Goal: Transaction & Acquisition: Purchase product/service

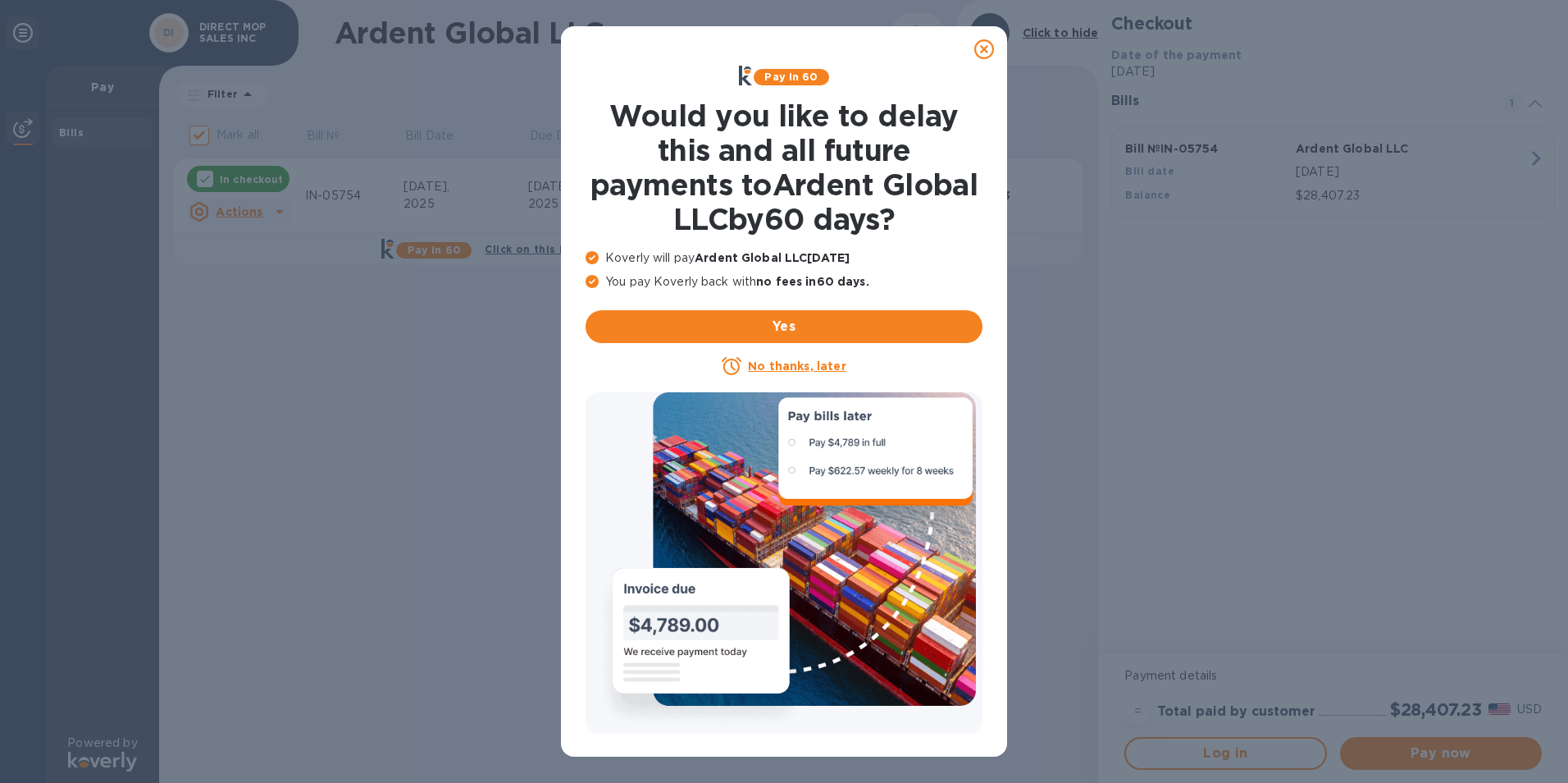
click at [816, 365] on u "No thanks, later" at bounding box center [797, 366] width 97 height 13
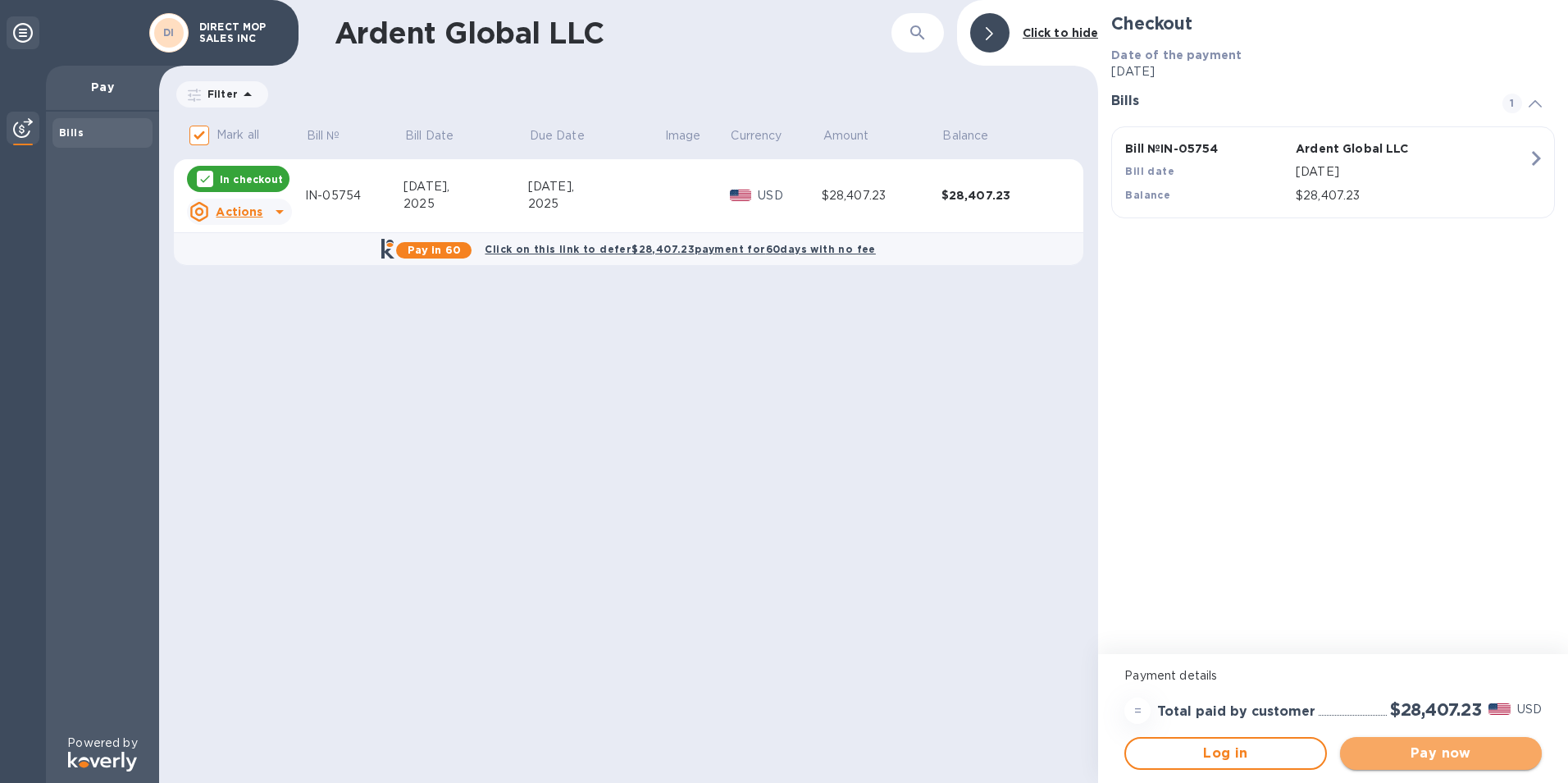
click at [1440, 745] on span "Pay now" at bounding box center [1441, 753] width 175 height 19
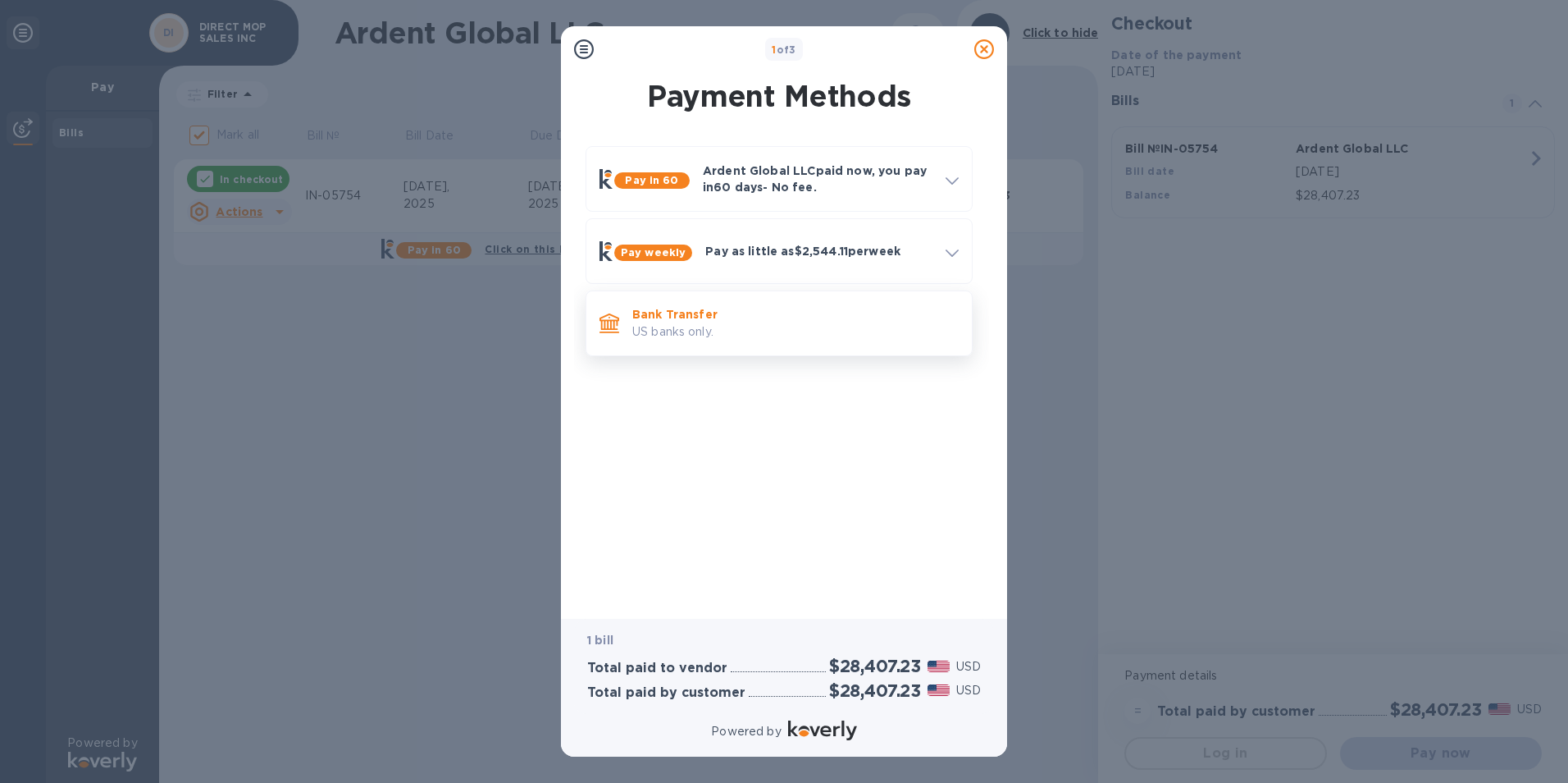
click at [849, 324] on p "US banks only." at bounding box center [795, 332] width 326 height 17
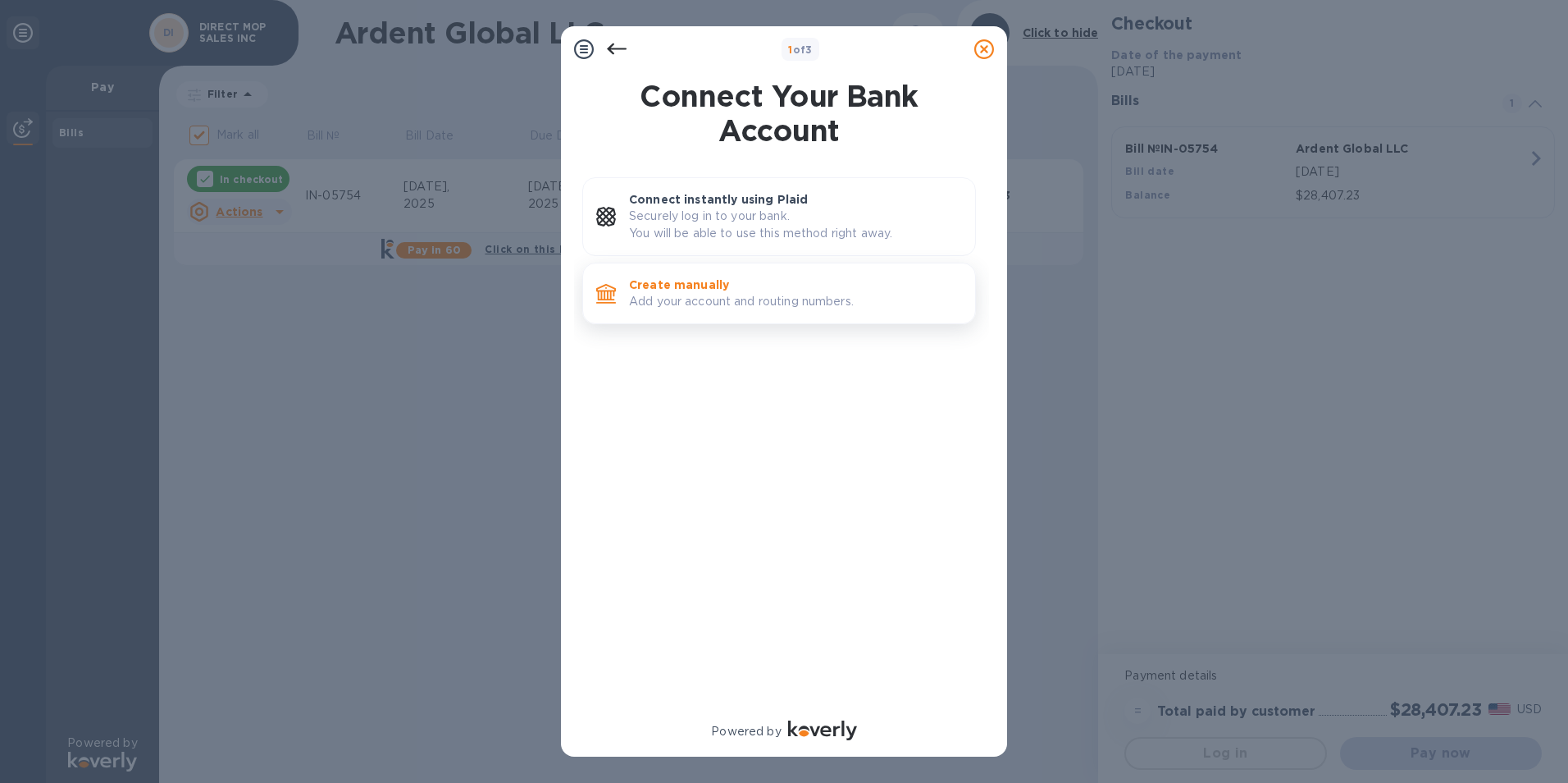
click at [844, 281] on p "Create manually" at bounding box center [796, 284] width 333 height 16
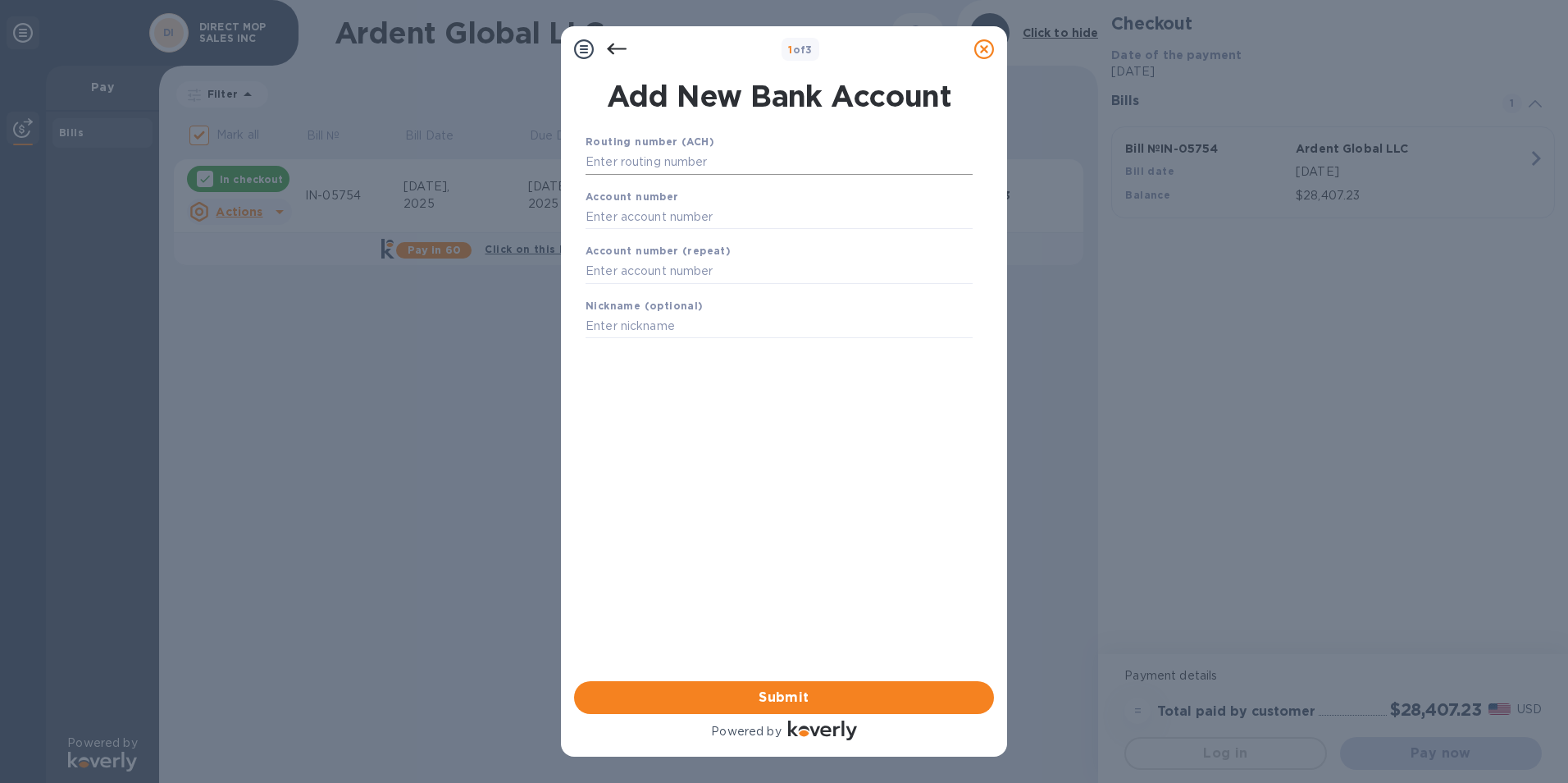
click at [761, 161] on input "text" at bounding box center [779, 163] width 387 height 25
type input "101000695"
click at [721, 240] on input "text" at bounding box center [779, 238] width 387 height 25
type input "1"
type input "9871876217"
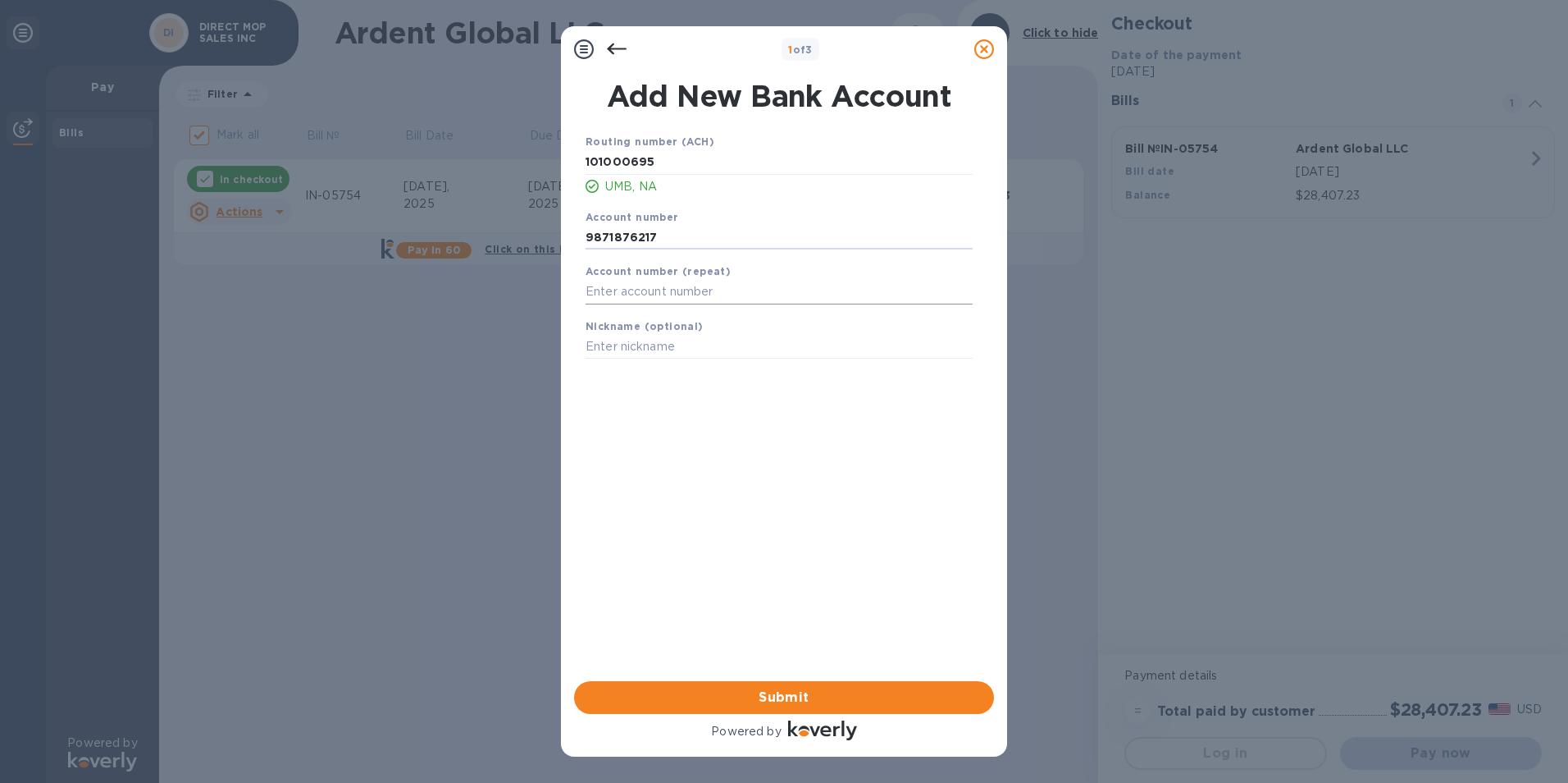
click at [714, 297] on input "text" at bounding box center [779, 292] width 387 height 25
type input "9871876217"
click at [735, 340] on input "text" at bounding box center [779, 347] width 387 height 25
type input "Savings"
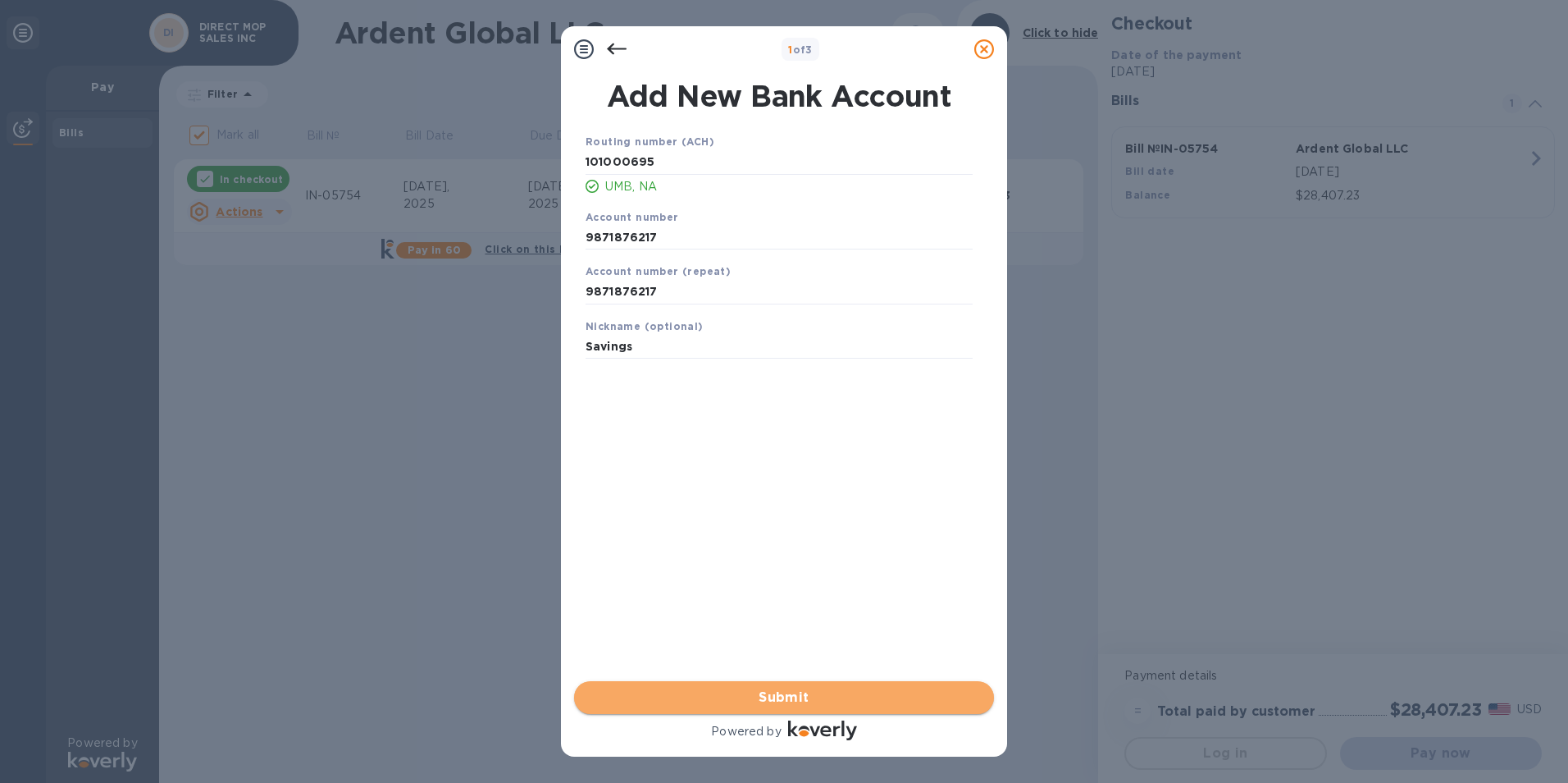
click at [785, 694] on span "Submit" at bounding box center [784, 697] width 393 height 19
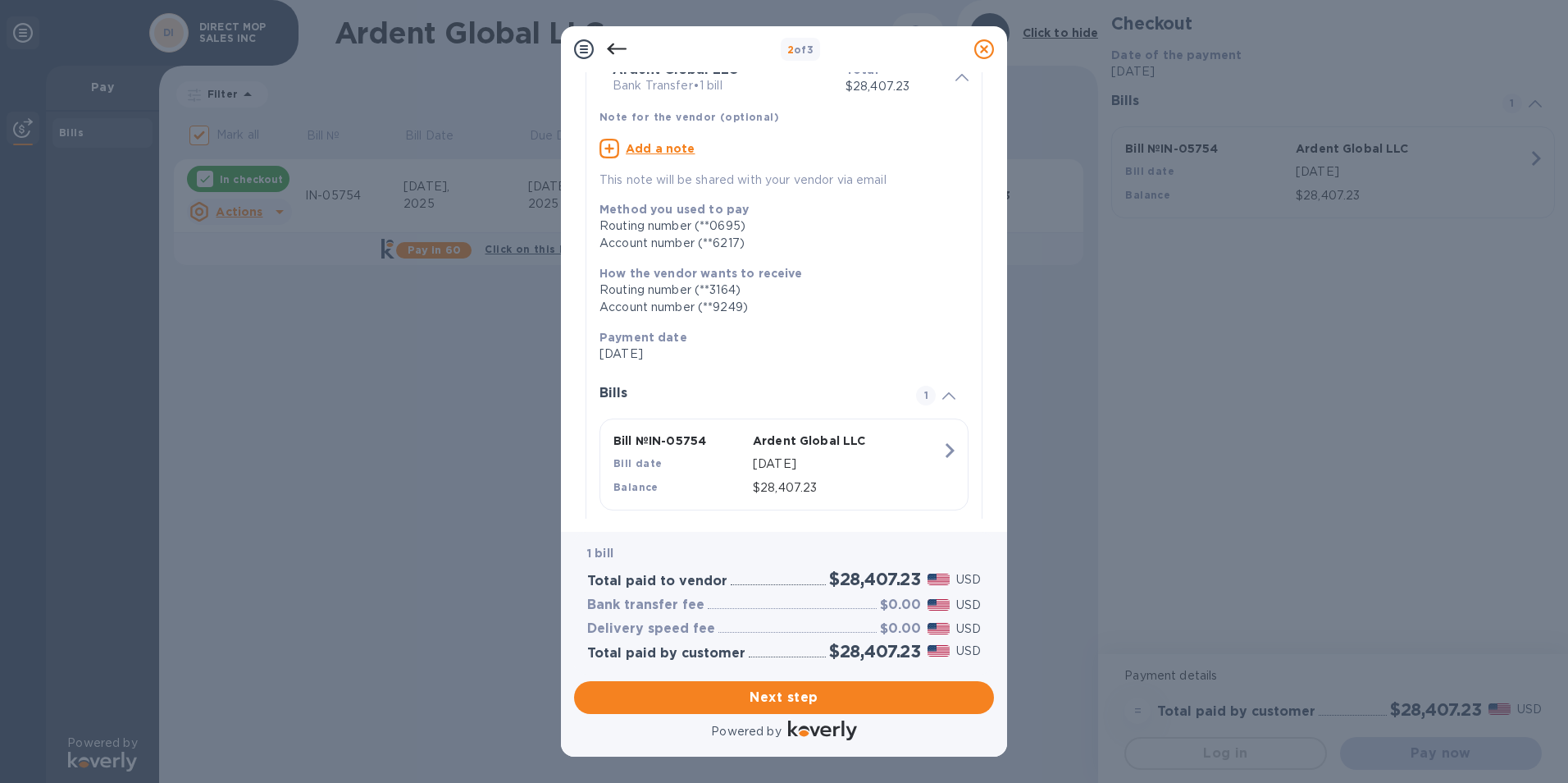
scroll to position [115, 0]
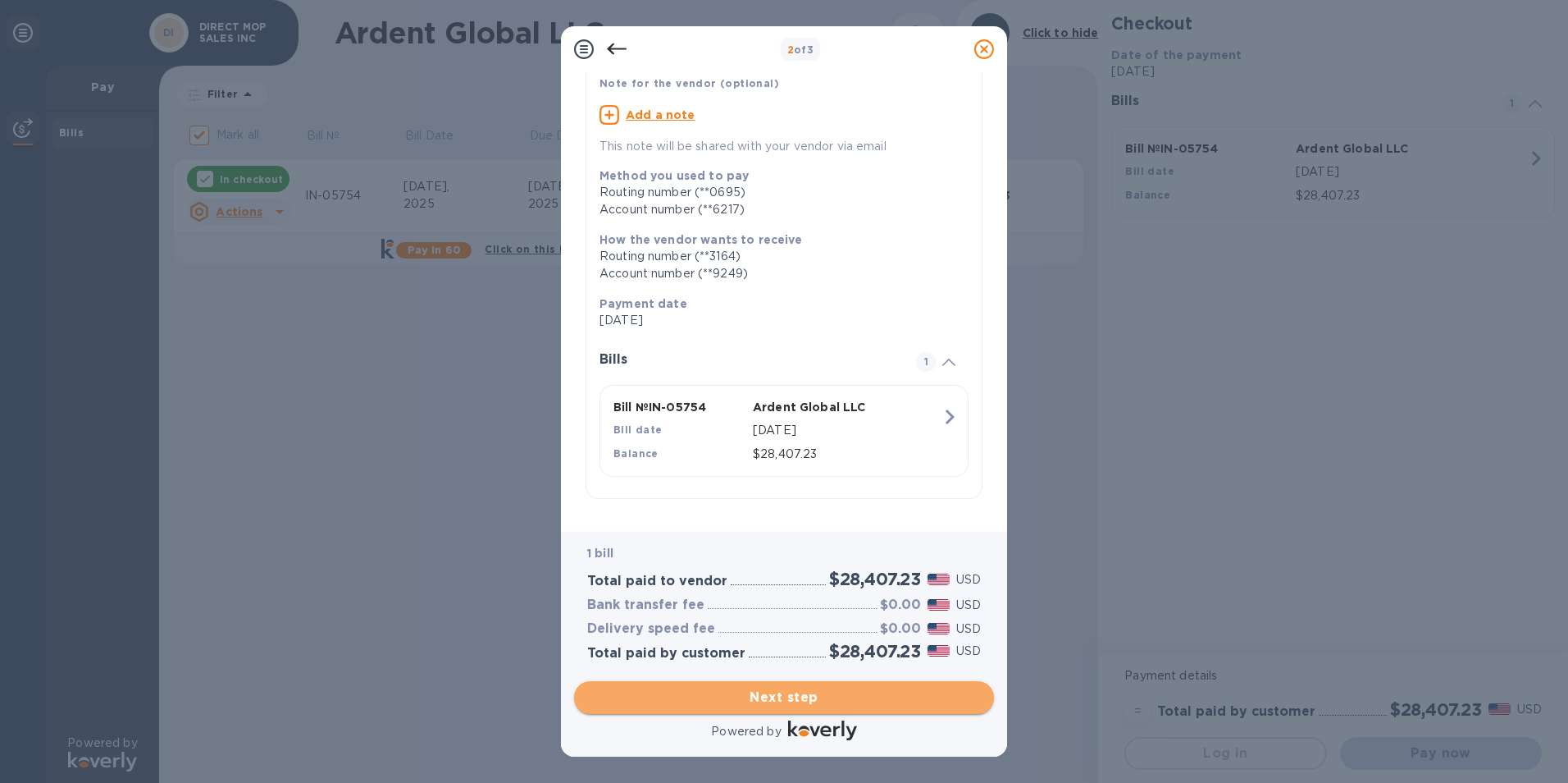
click at [810, 695] on span "Next step" at bounding box center [784, 697] width 393 height 19
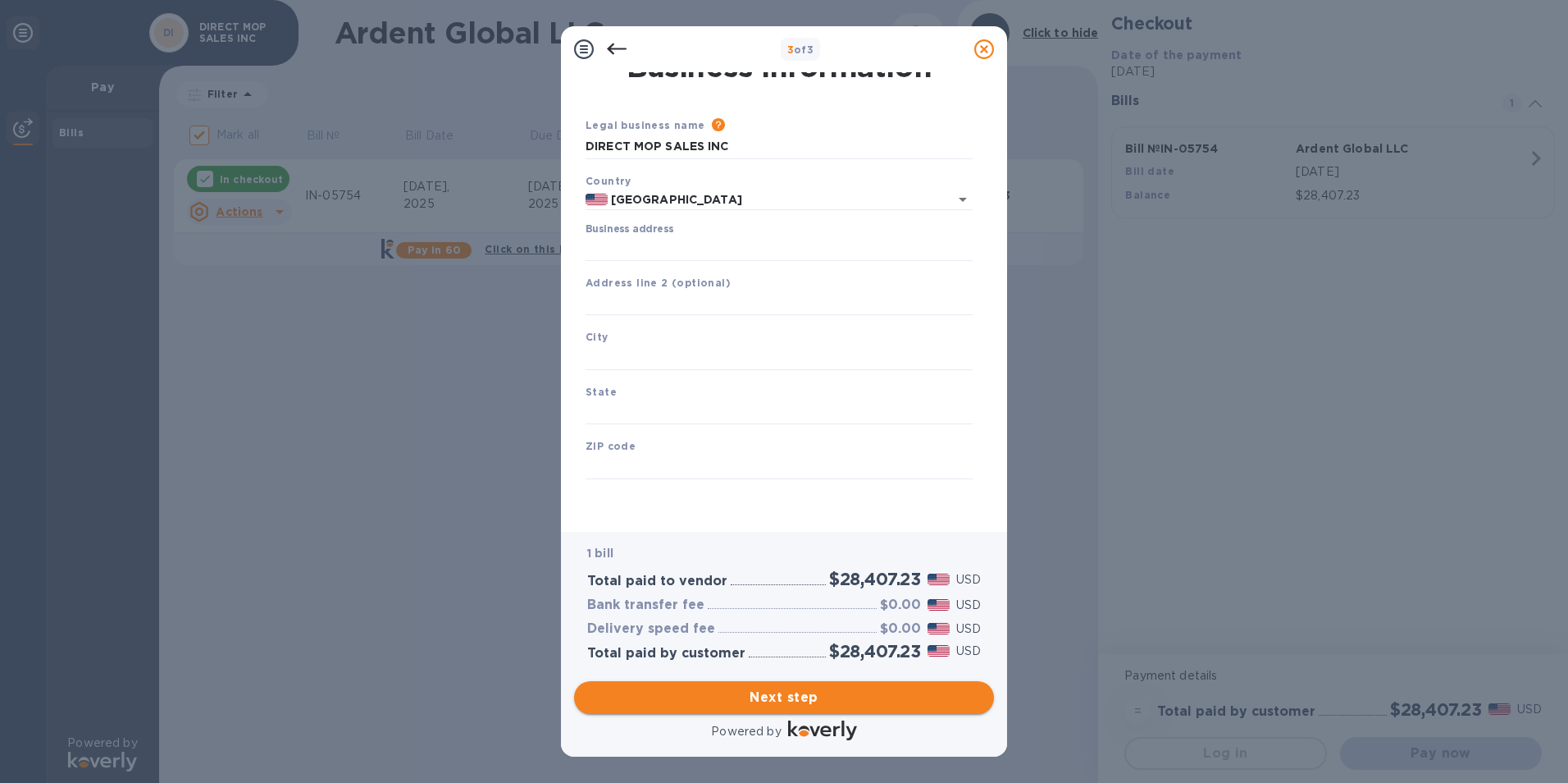
scroll to position [19, 0]
click at [747, 247] on input "Business address" at bounding box center [779, 249] width 387 height 25
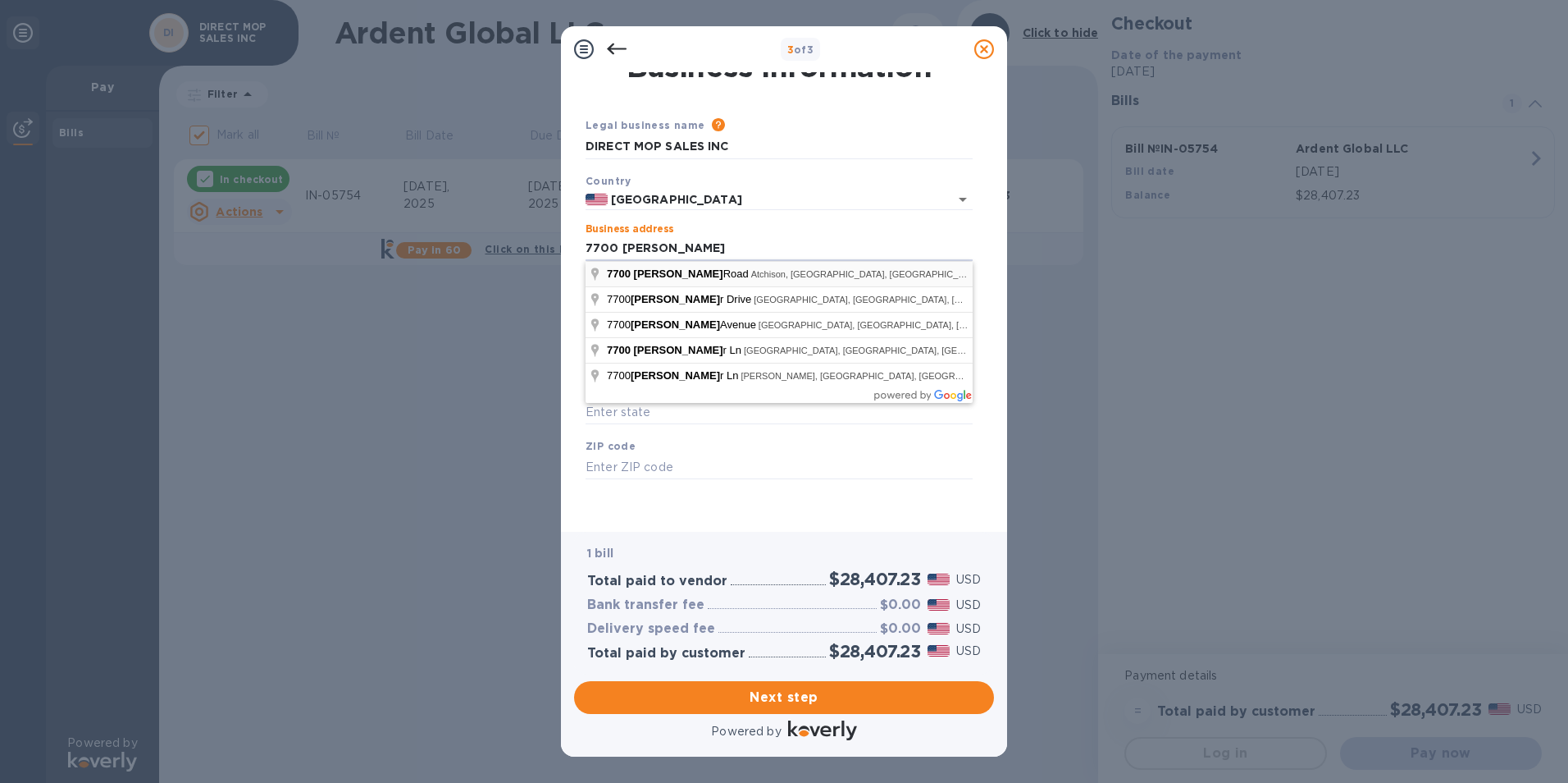
type input "[STREET_ADDRESS][PERSON_NAME]"
type input "[PERSON_NAME]"
type input "KS"
type input "66002"
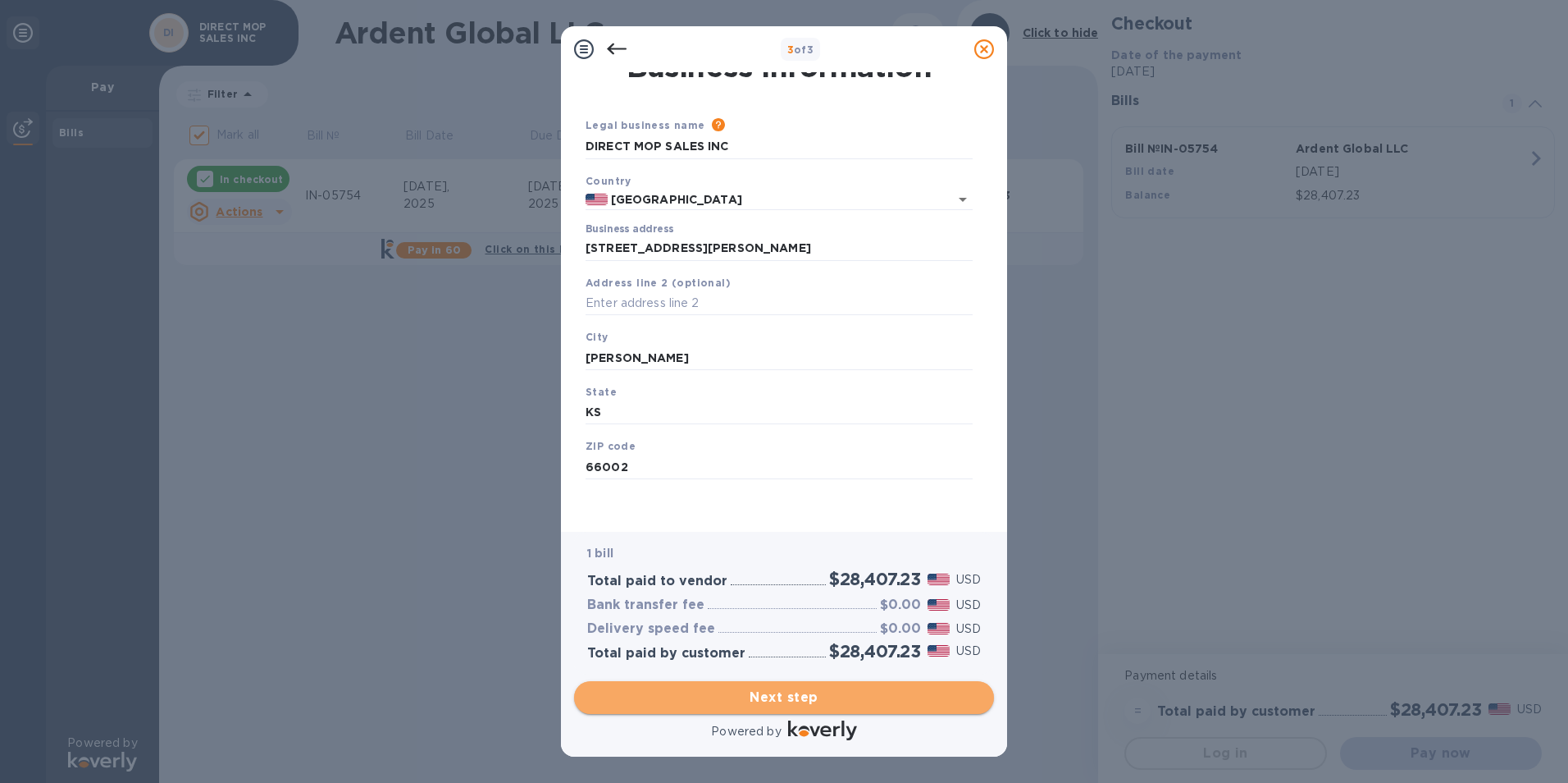
click at [774, 698] on span "Next step" at bounding box center [784, 697] width 393 height 19
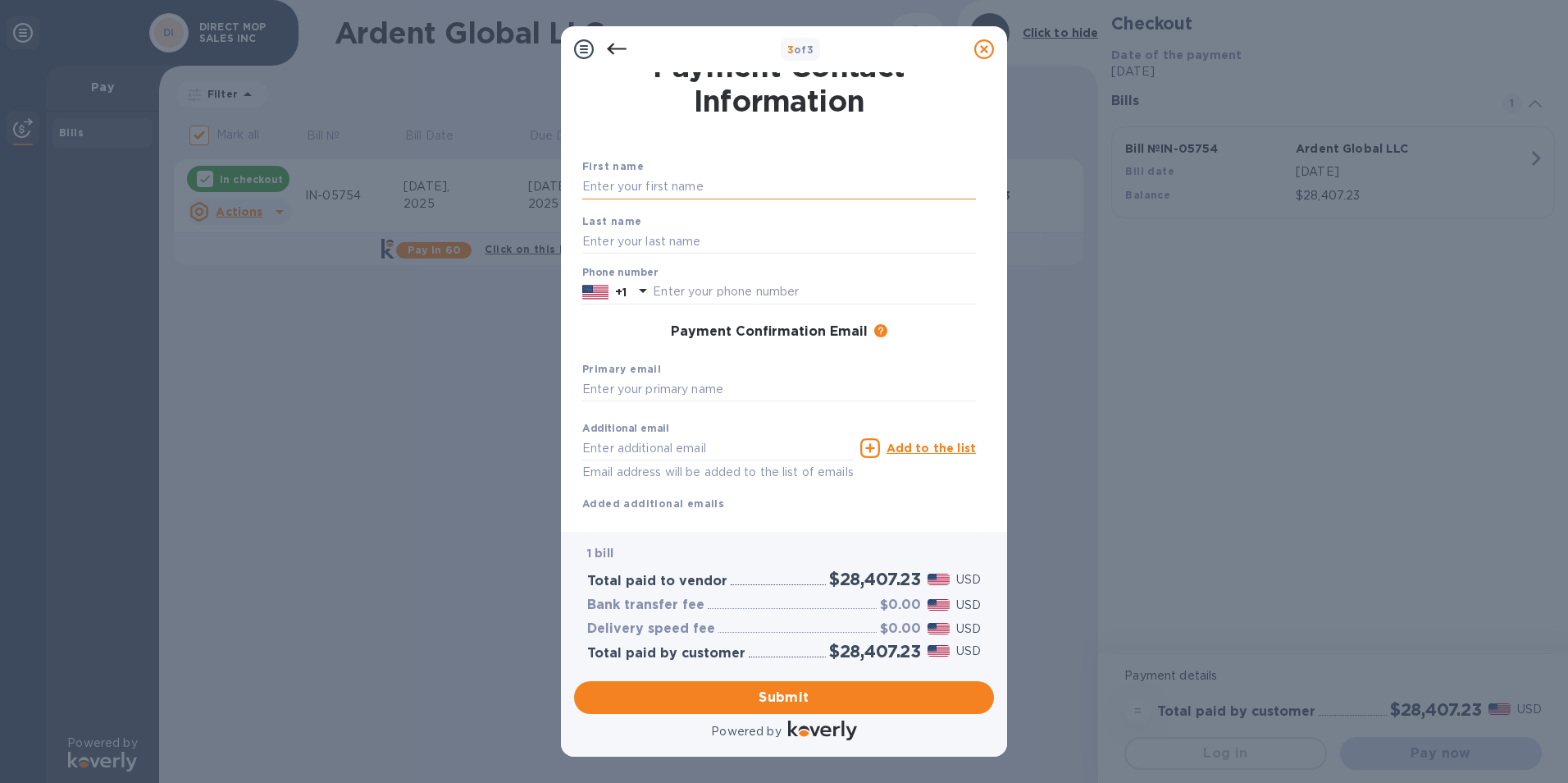
click at [716, 188] on input "text" at bounding box center [778, 188] width 393 height 25
type input "[PERSON_NAME]"
type input "Julo"
type input "9133701976"
click at [695, 387] on input "text" at bounding box center [778, 390] width 393 height 25
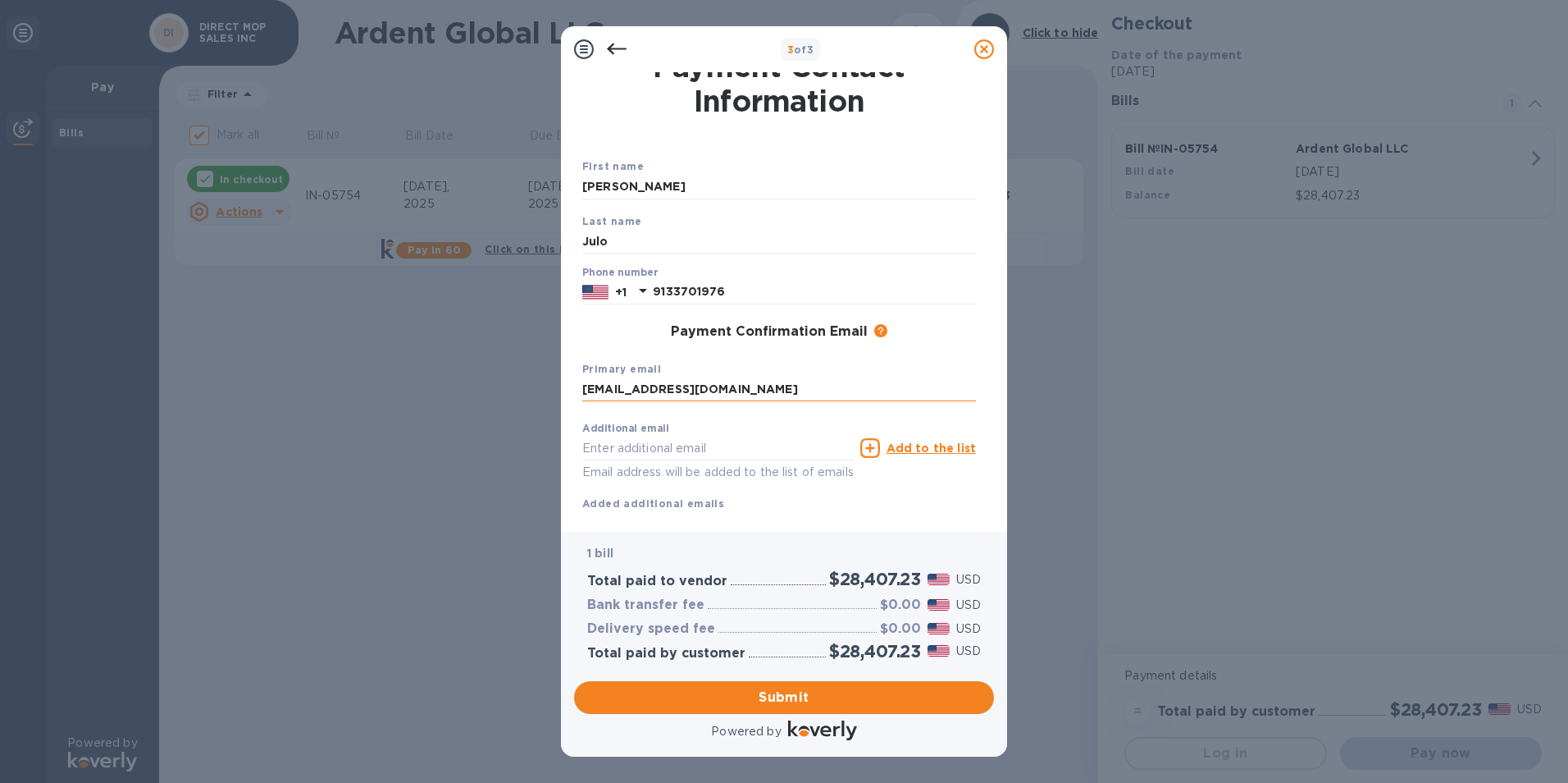
type input "[EMAIL_ADDRESS][DOMAIN_NAME]"
click at [796, 688] on span "Submit" at bounding box center [784, 697] width 393 height 19
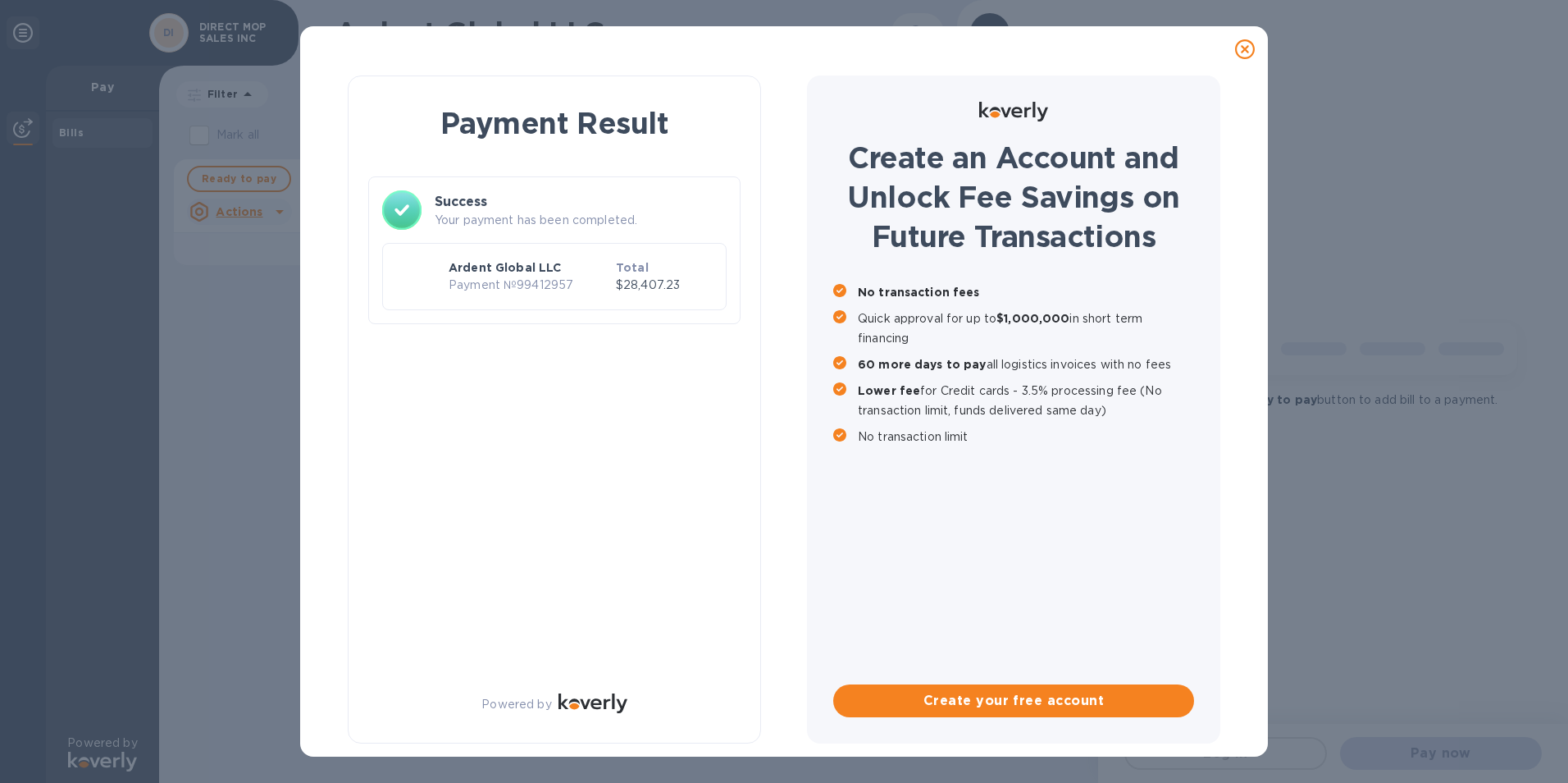
checkbox input "false"
